Goal: Find specific page/section: Find specific page/section

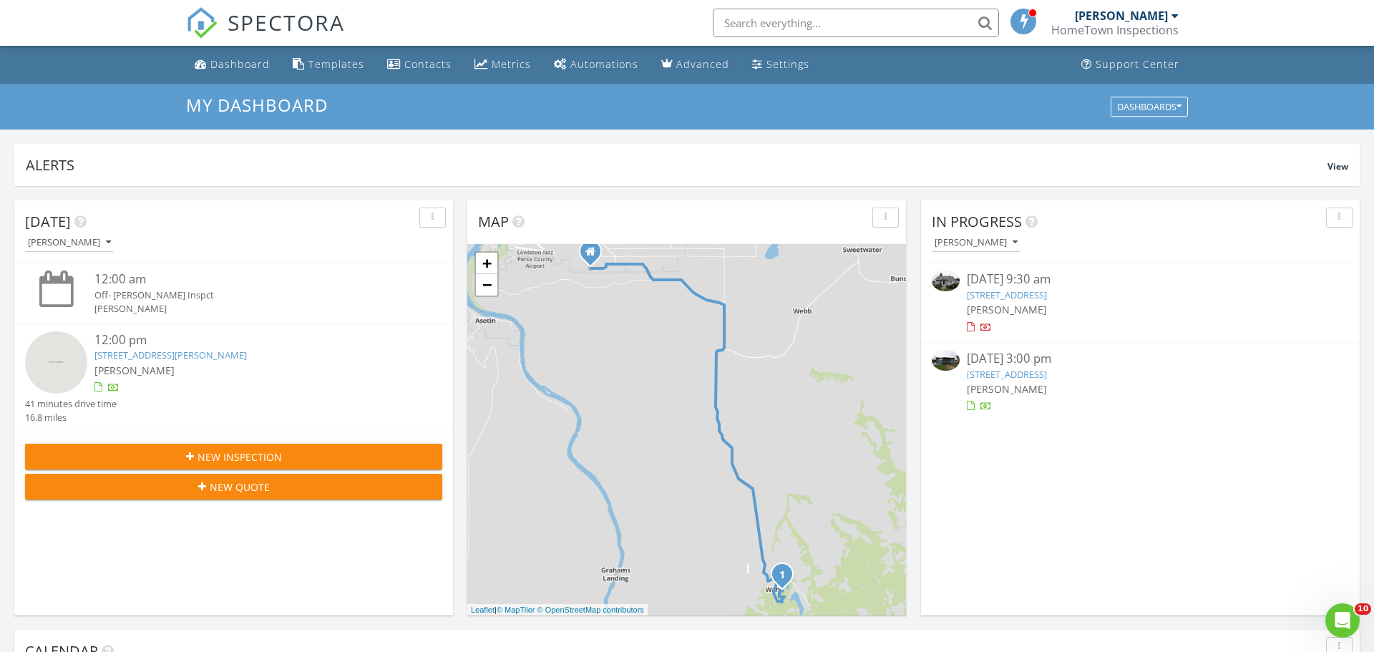
click at [1047, 296] on link "3431 9th St, Lewiston, ID 83501" at bounding box center [1007, 294] width 80 height 13
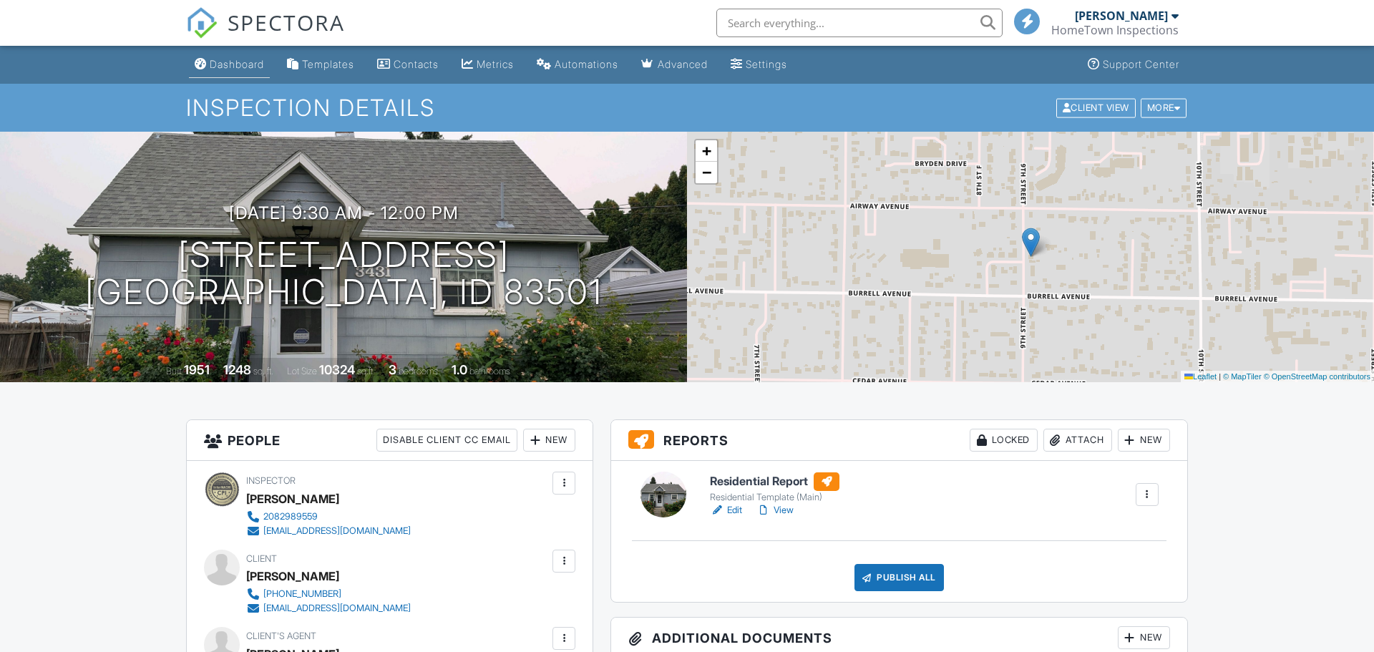
click at [224, 67] on div "Dashboard" at bounding box center [237, 64] width 54 height 12
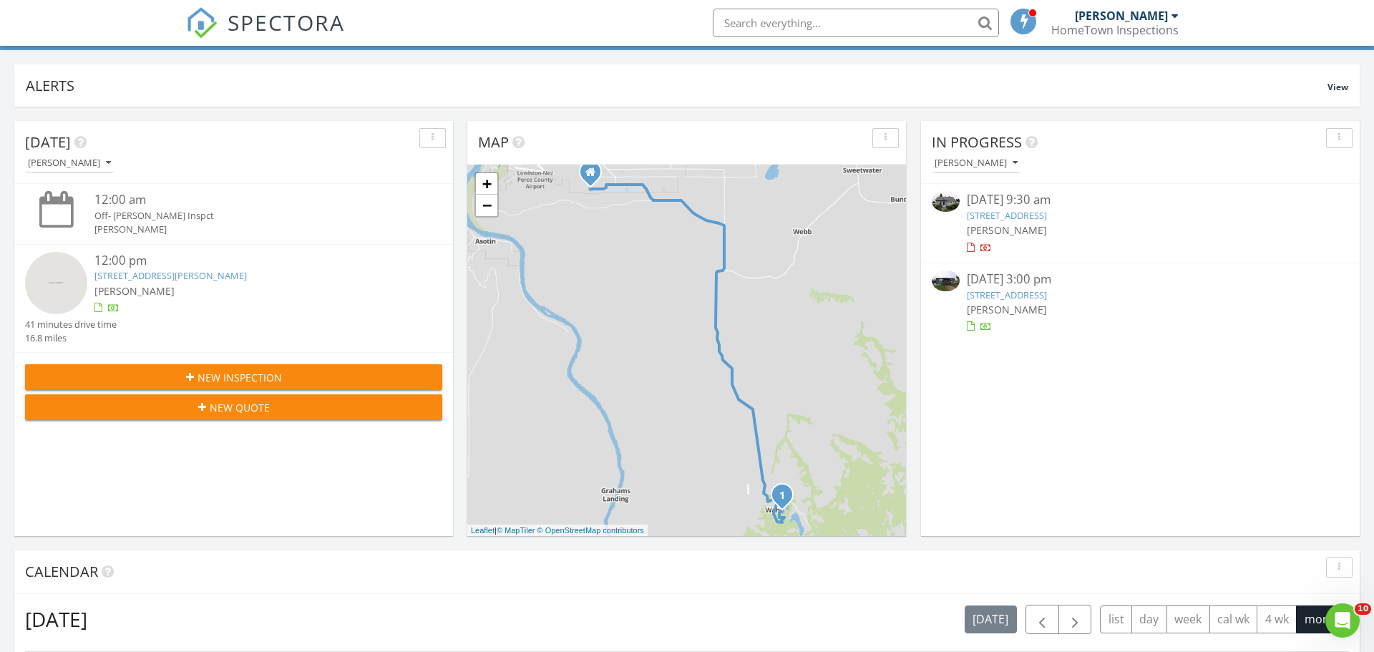
scroll to position [77, 0]
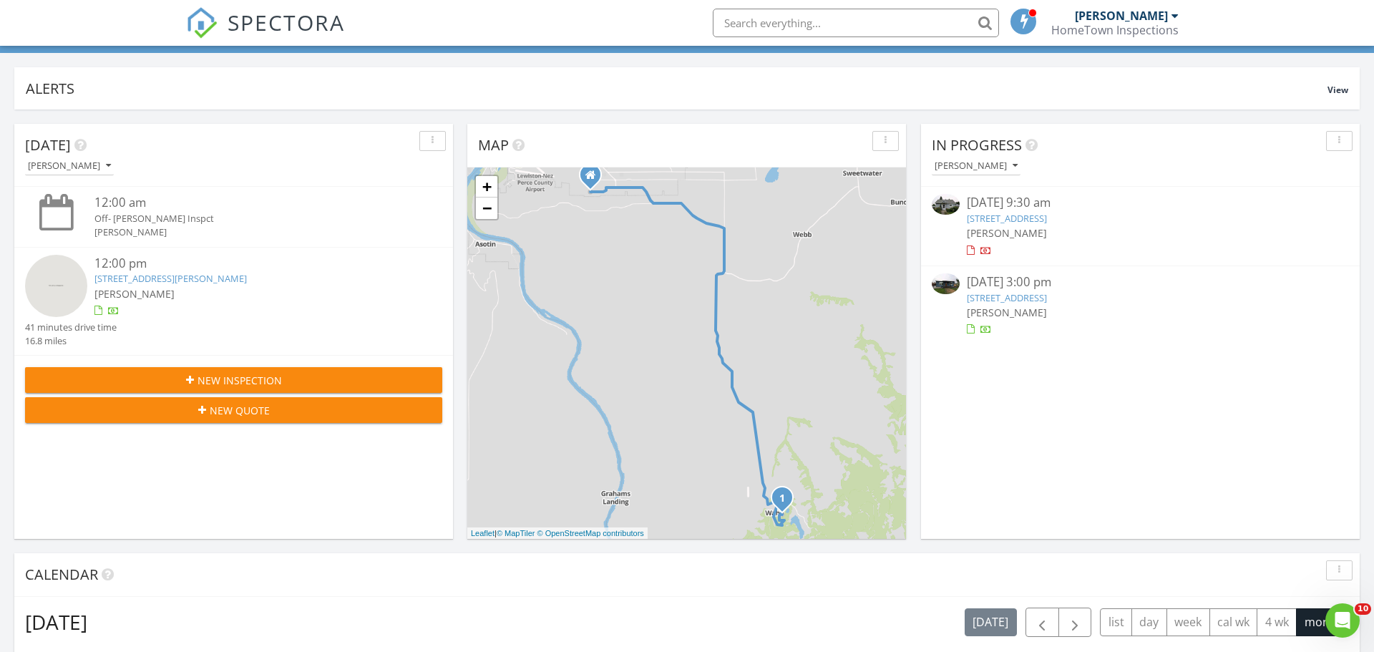
click at [1023, 301] on link "[STREET_ADDRESS]" at bounding box center [1007, 297] width 80 height 13
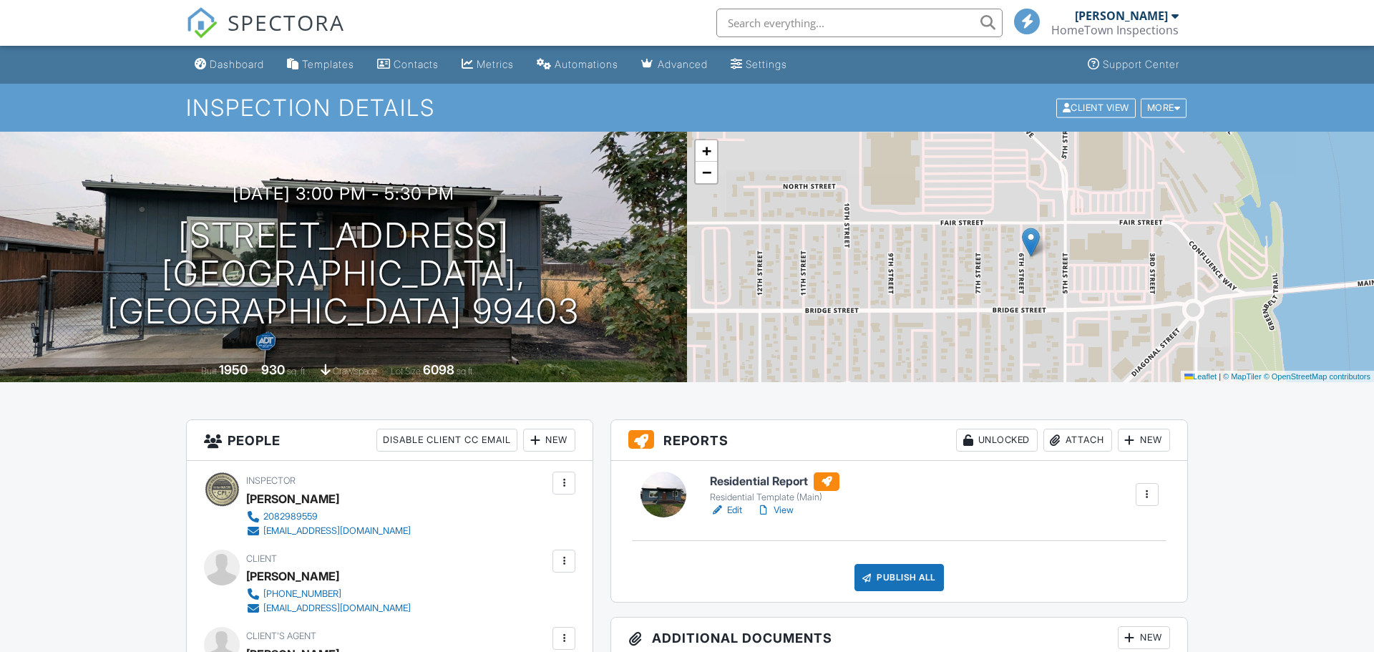
click at [736, 512] on link "Edit" at bounding box center [726, 510] width 32 height 14
